Goal: Transaction & Acquisition: Purchase product/service

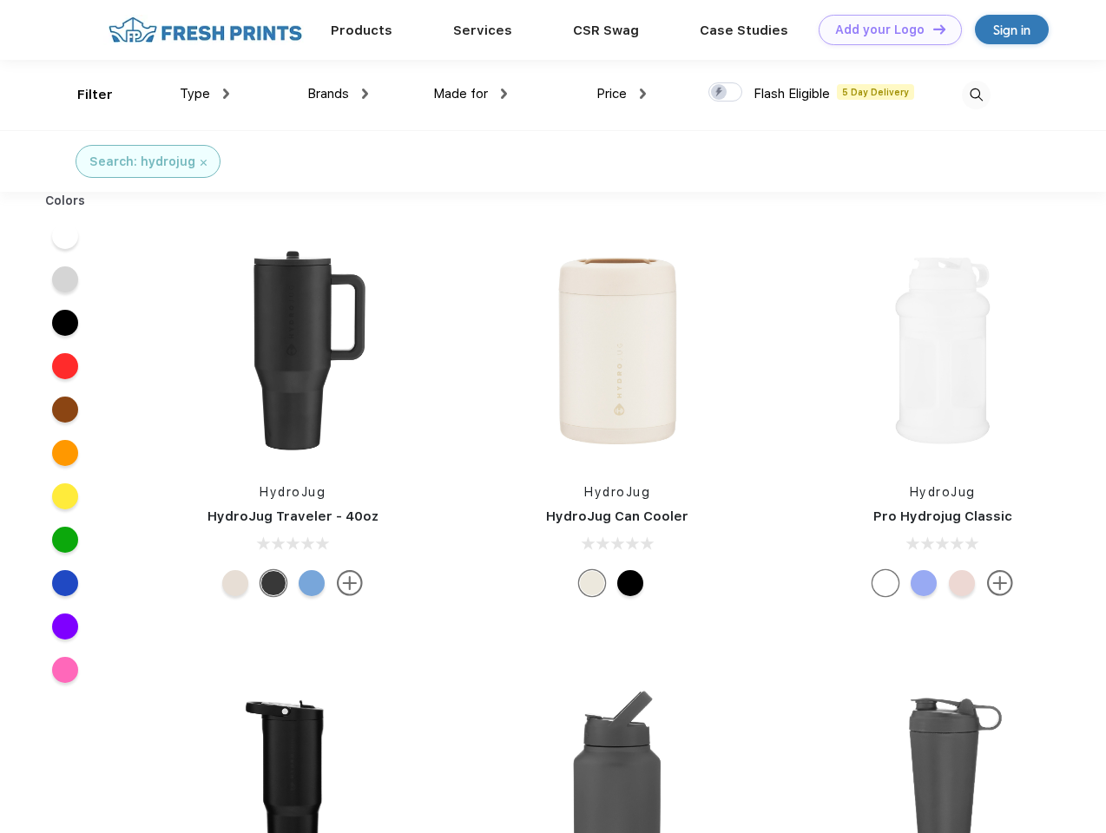
scroll to position [1, 0]
click at [884, 30] on link "Add your Logo Design Tool" at bounding box center [889, 30] width 143 height 30
click at [0, 0] on div "Design Tool" at bounding box center [0, 0] width 0 height 0
click at [931, 29] on link "Add your Logo Design Tool" at bounding box center [889, 30] width 143 height 30
click at [83, 95] on div "Filter" at bounding box center [95, 95] width 36 height 20
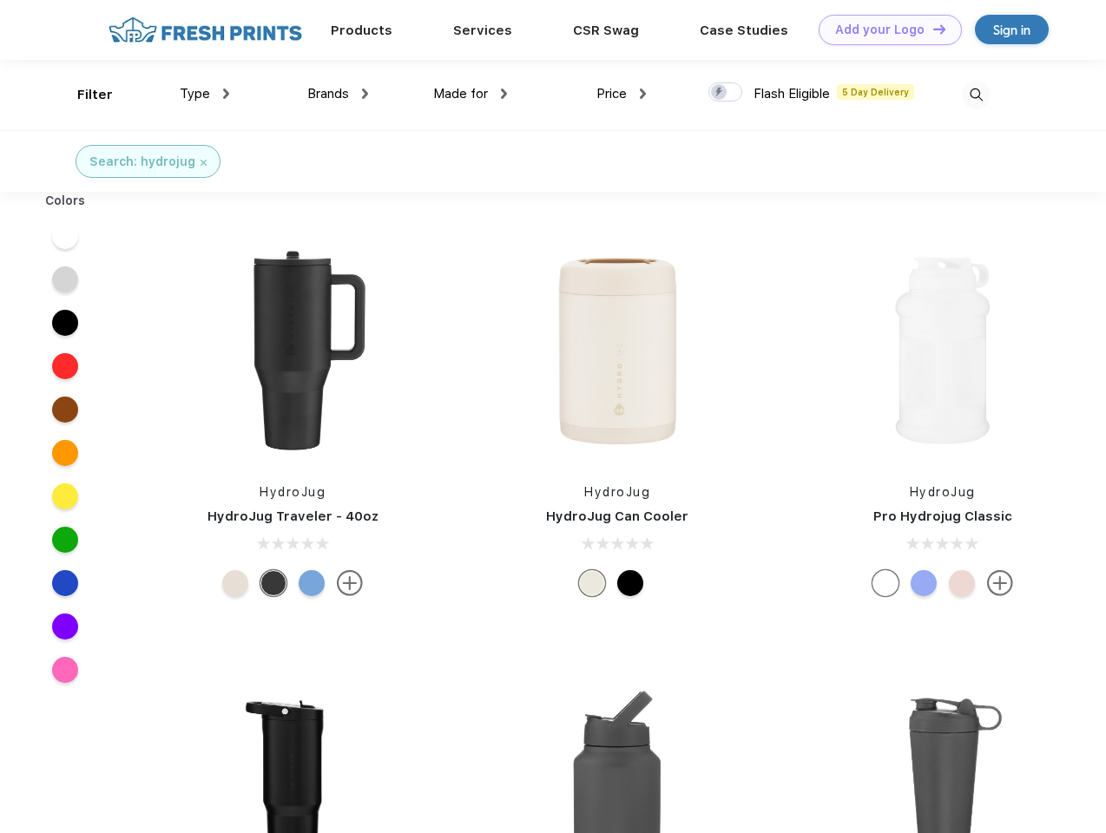
click at [205, 94] on span "Type" at bounding box center [195, 94] width 30 height 16
click at [338, 94] on span "Brands" at bounding box center [328, 94] width 42 height 16
click at [470, 94] on span "Made for" at bounding box center [460, 94] width 55 height 16
click at [621, 94] on span "Price" at bounding box center [611, 94] width 30 height 16
click at [726, 93] on div at bounding box center [725, 91] width 34 height 19
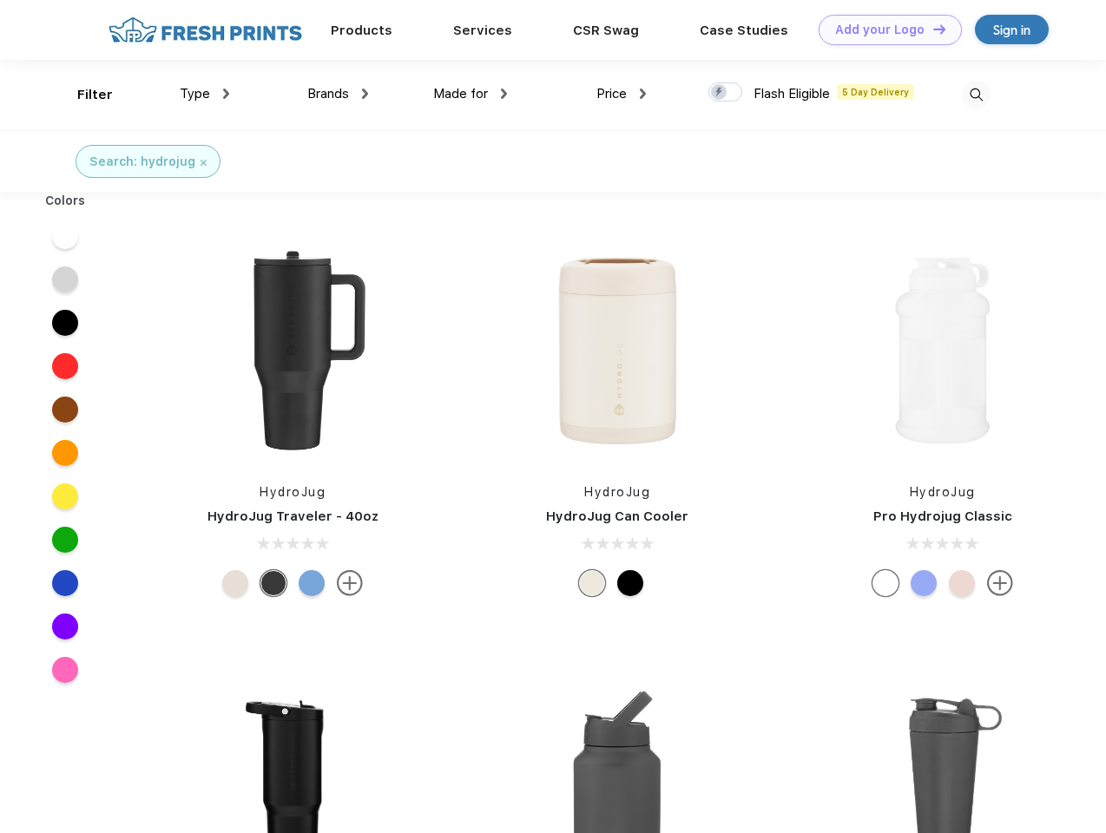
click at [720, 93] on input "checkbox" at bounding box center [713, 87] width 11 height 11
click at [976, 95] on img at bounding box center [976, 95] width 29 height 29
